Goal: Information Seeking & Learning: Check status

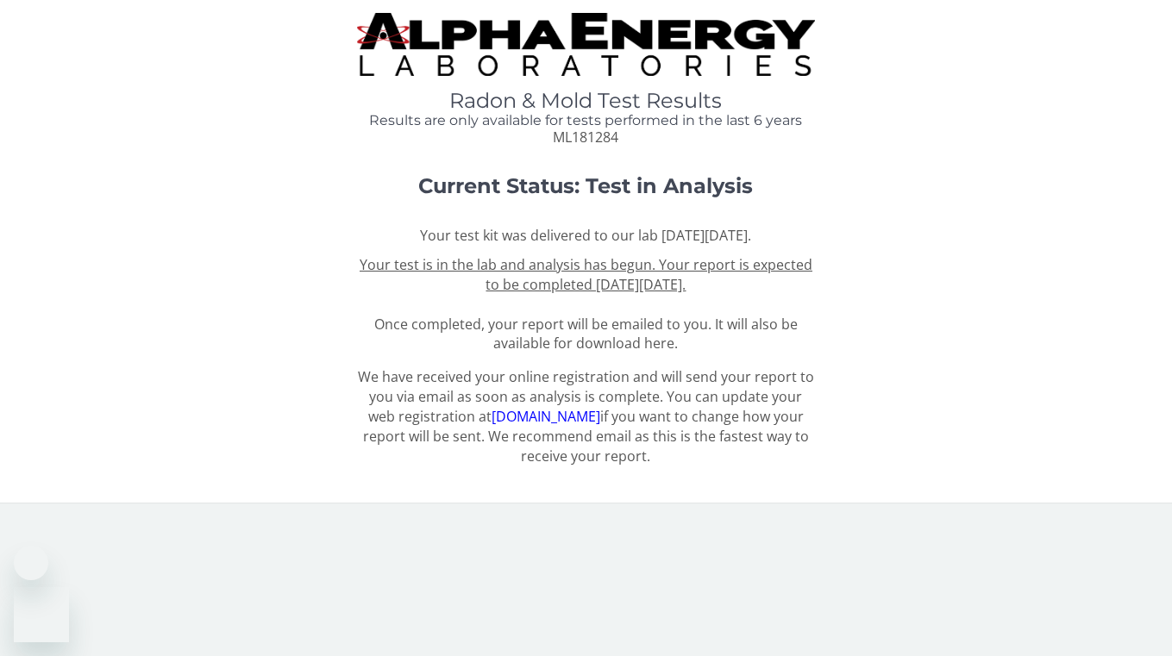
click at [581, 139] on span "ML181284" at bounding box center [586, 137] width 66 height 19
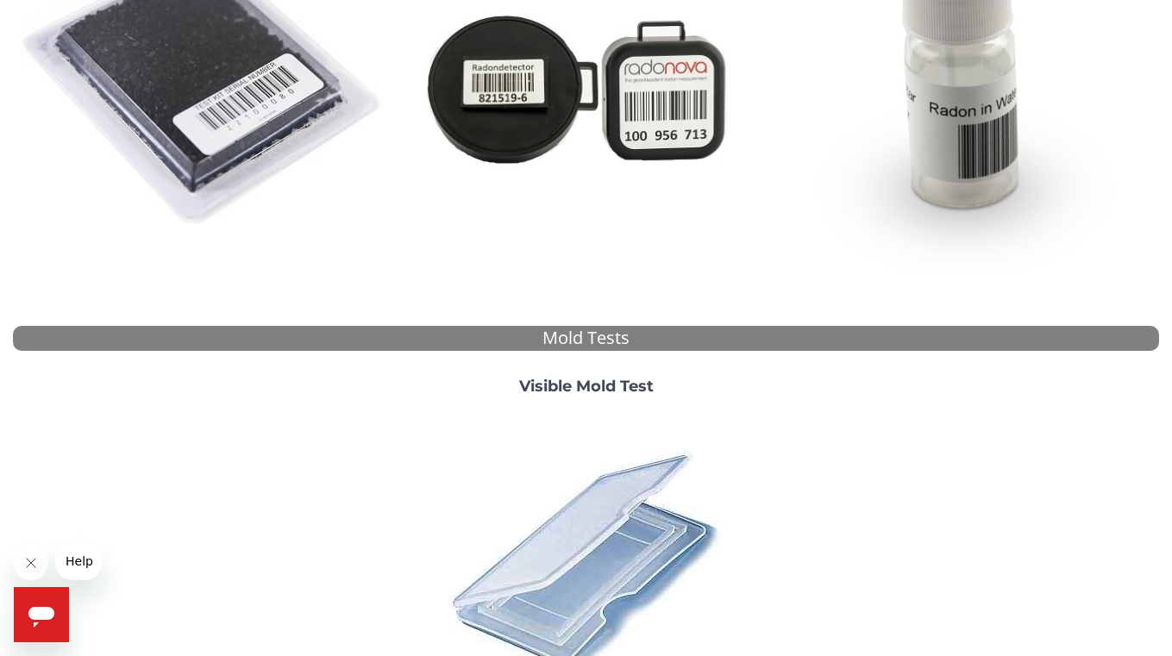
scroll to position [575, 0]
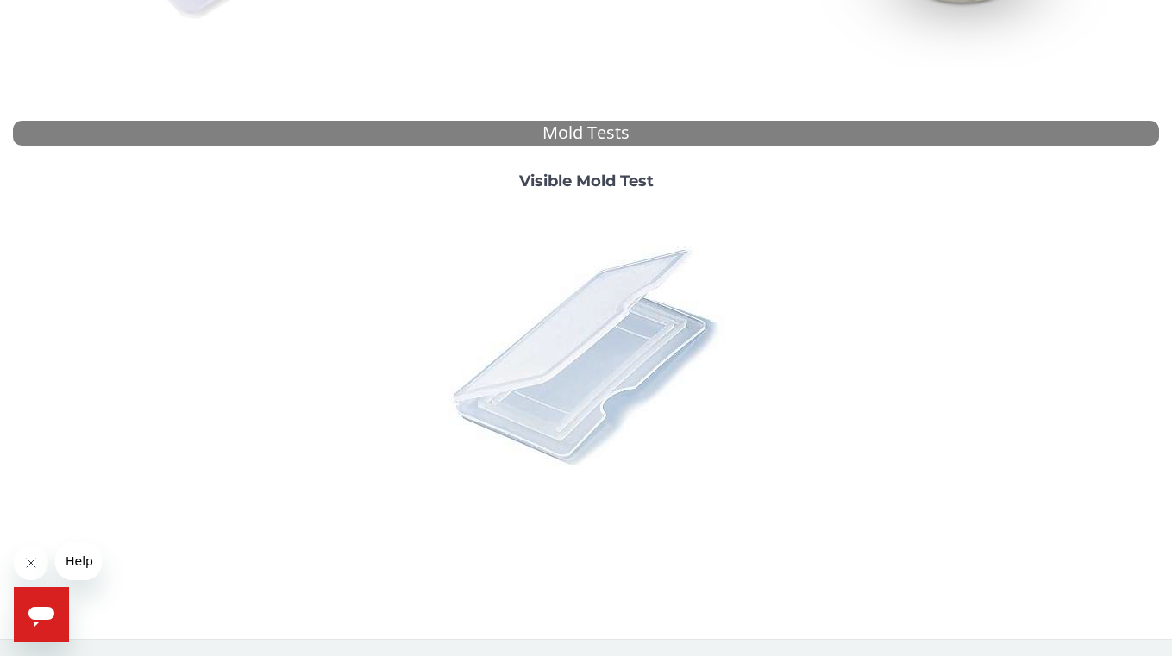
click at [599, 366] on img at bounding box center [587, 355] width 302 height 302
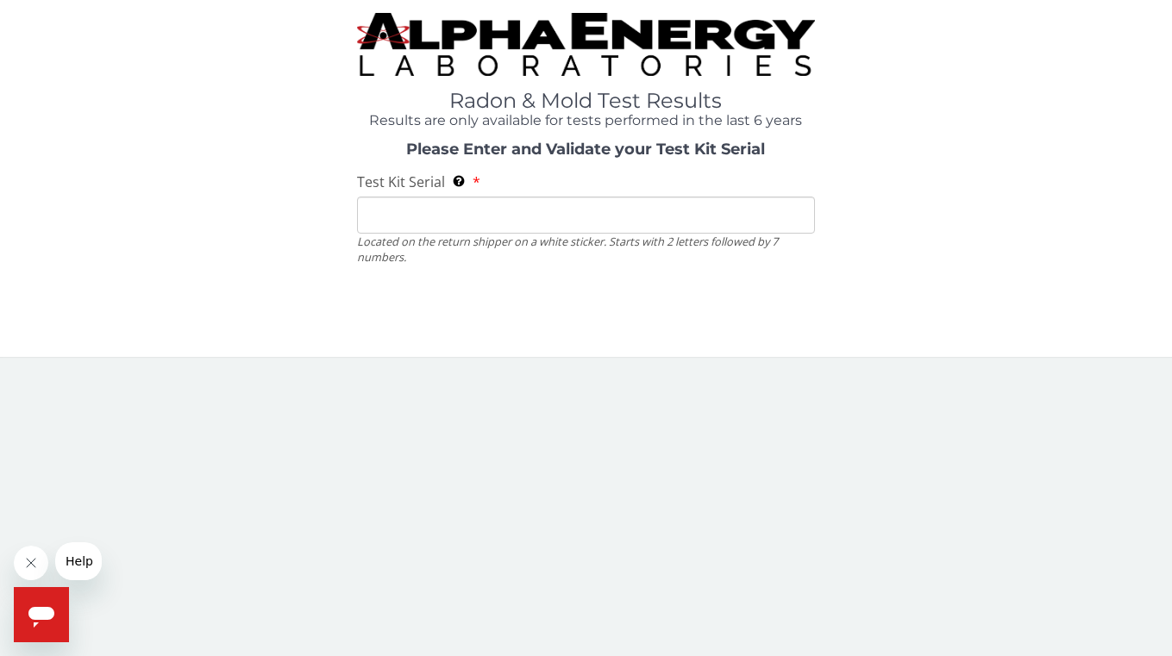
scroll to position [0, 0]
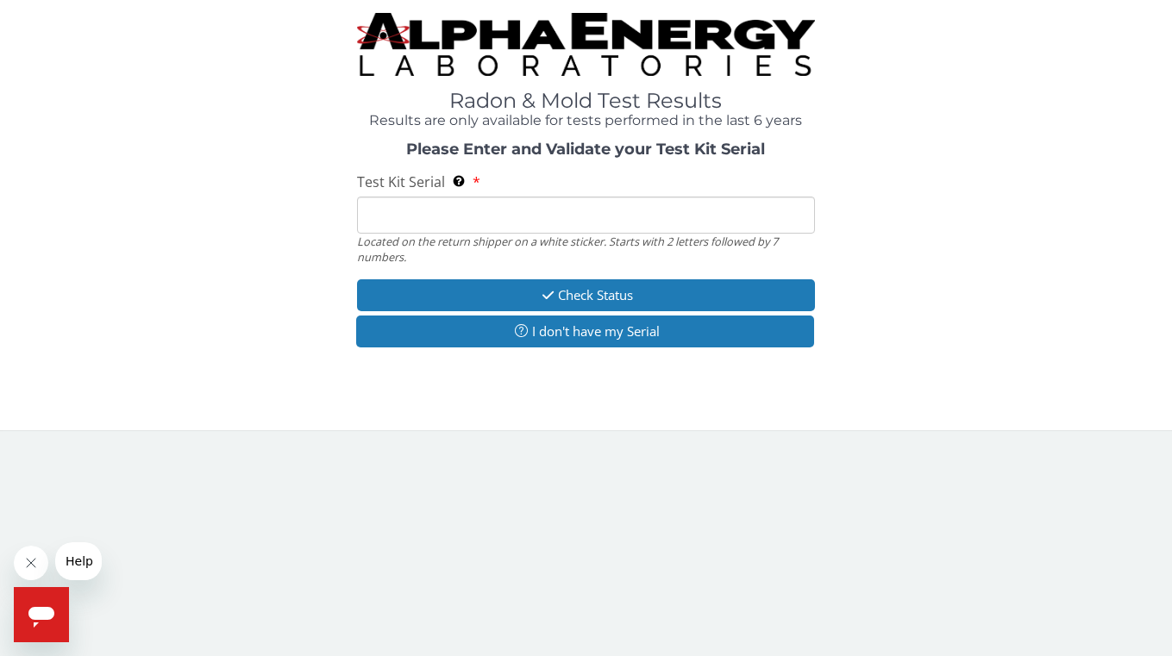
click at [533, 215] on input "Test Kit Serial Located on the return shipper on a white sticker. Starts with 2…" at bounding box center [586, 215] width 459 height 37
paste input "ML181284"
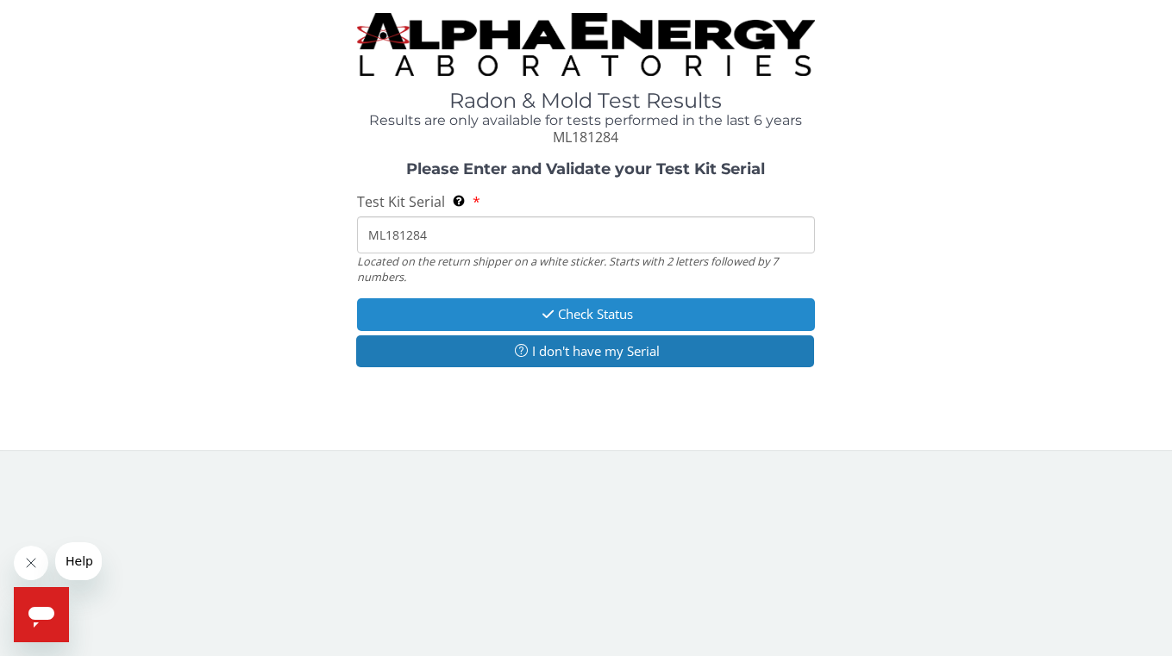
type input "ML181284"
click at [567, 310] on button "Check Status" at bounding box center [586, 314] width 459 height 32
